Goal: Information Seeking & Learning: Learn about a topic

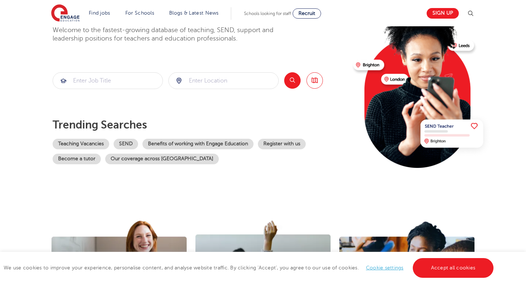
scroll to position [67, 0]
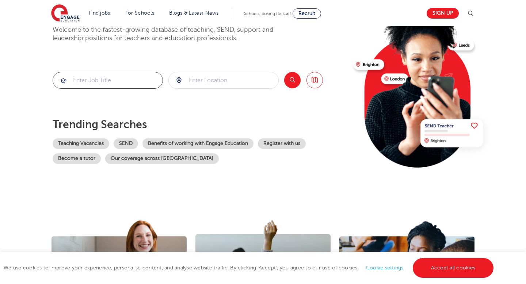
click at [121, 87] on input "search" at bounding box center [108, 80] width 110 height 16
type input "operations manager"
click button "Submit" at bounding box center [0, 0] width 0 height 0
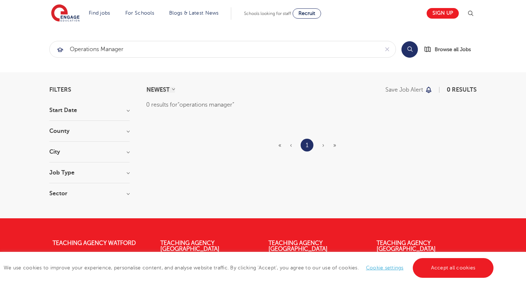
click at [119, 152] on h3 "City" at bounding box center [89, 152] width 80 height 6
